Goal: Check status: Check status

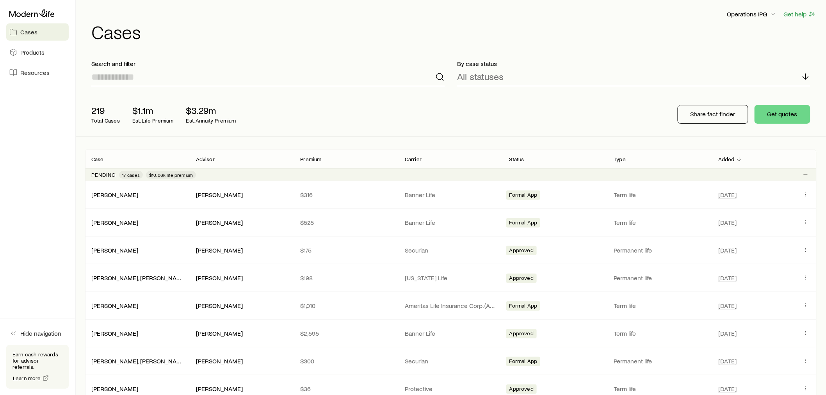
click at [237, 83] on input at bounding box center [267, 77] width 353 height 19
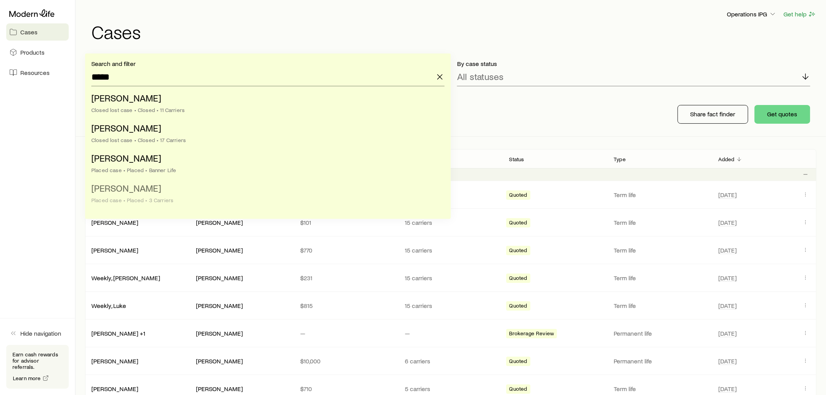
click at [132, 193] on span "[PERSON_NAME]" at bounding box center [126, 187] width 70 height 11
type input "**********"
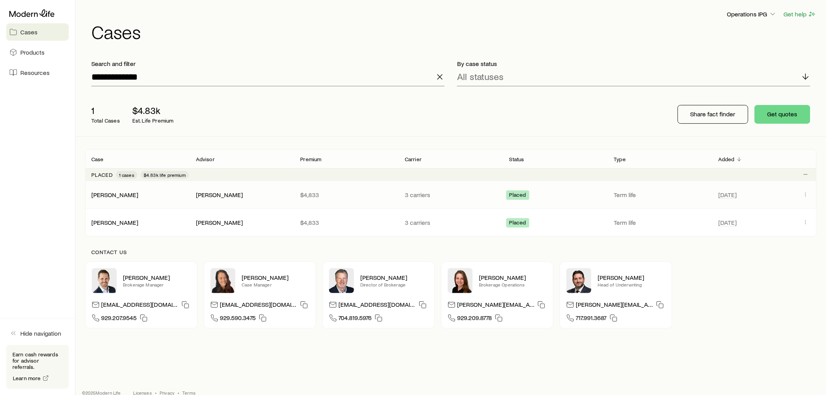
click at [521, 194] on span "Placed" at bounding box center [517, 196] width 17 height 8
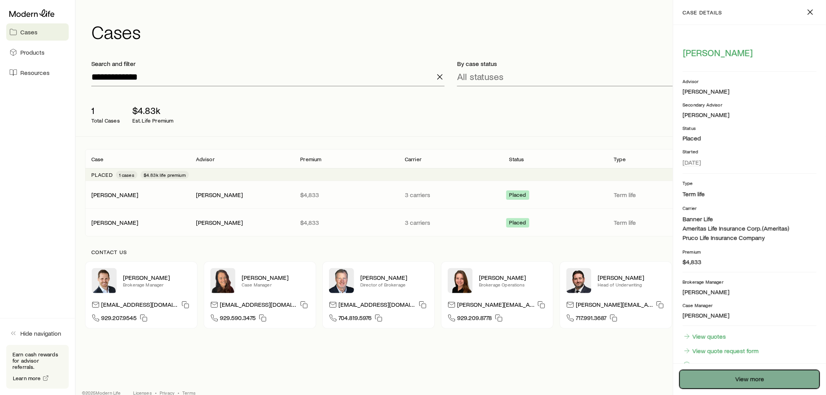
click at [747, 374] on link "View more" at bounding box center [750, 379] width 140 height 19
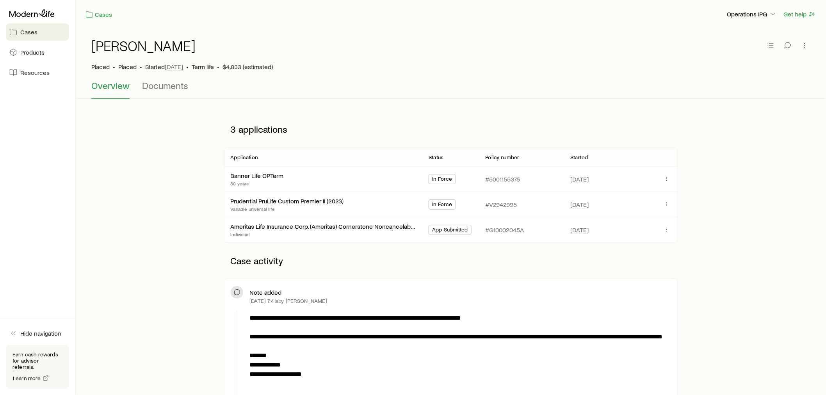
click at [445, 205] on span "In Force" at bounding box center [442, 205] width 20 height 8
click at [665, 202] on icon "button" at bounding box center [667, 204] width 6 height 6
click at [629, 232] on p "View application" at bounding box center [603, 231] width 66 height 12
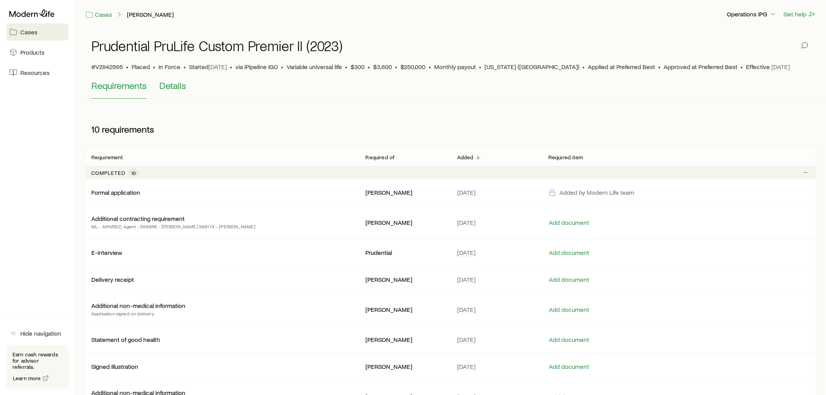
click at [163, 87] on span "Details" at bounding box center [172, 85] width 27 height 11
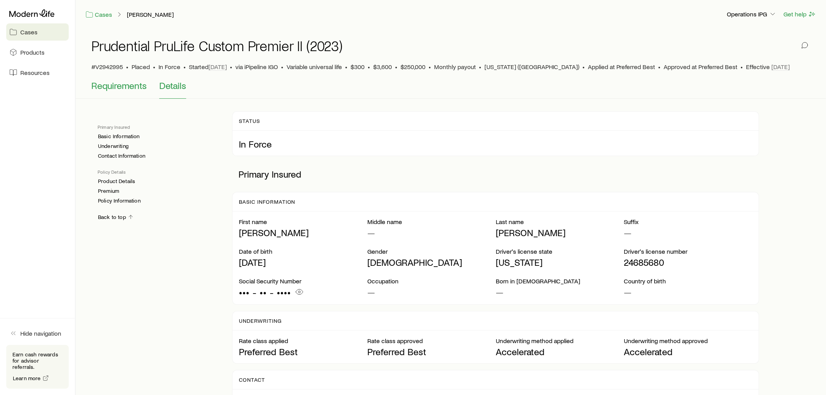
click at [106, 81] on span "Requirements" at bounding box center [118, 85] width 55 height 11
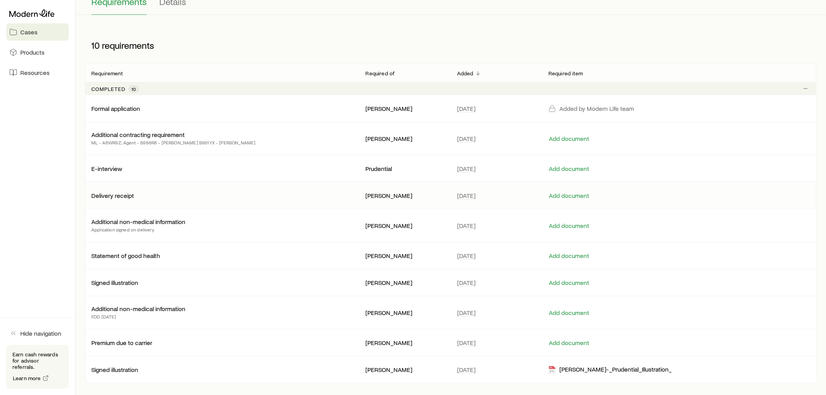
scroll to position [87, 0]
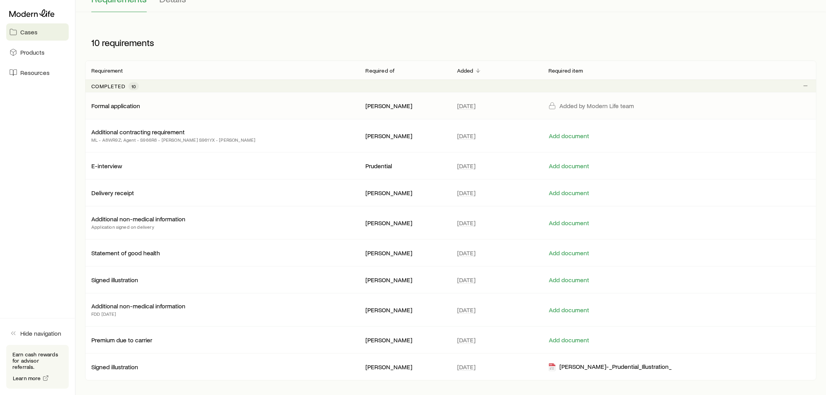
click at [126, 106] on p "Formal application" at bounding box center [115, 106] width 49 height 8
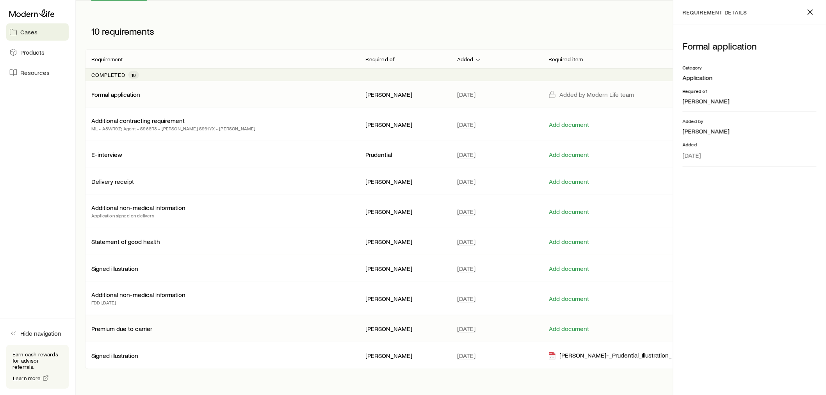
scroll to position [138, 0]
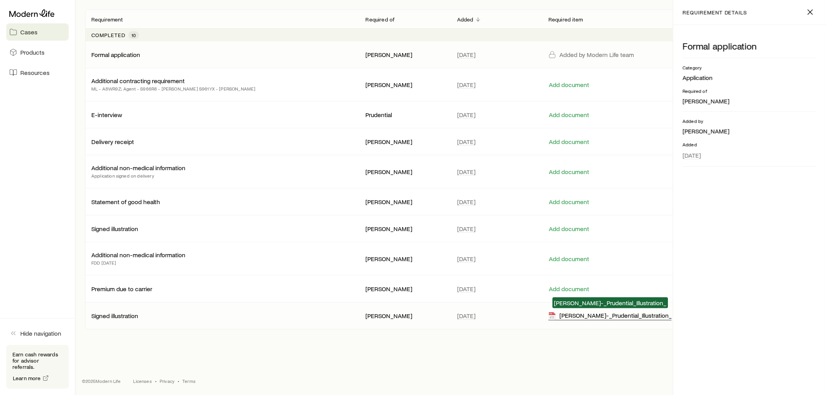
click at [579, 316] on div "[PERSON_NAME]-_Prudential_Illustration_" at bounding box center [609, 316] width 123 height 9
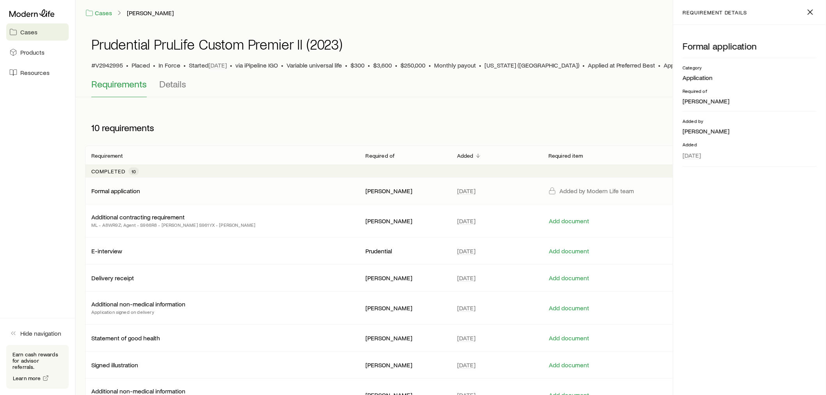
scroll to position [0, 0]
click at [134, 194] on p "Formal application" at bounding box center [115, 193] width 49 height 8
click at [807, 15] on icon "button" at bounding box center [810, 11] width 9 height 9
